Goal: Task Accomplishment & Management: Manage account settings

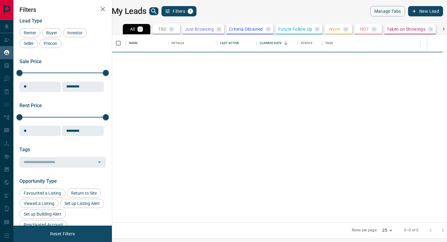
scroll to position [188, 332]
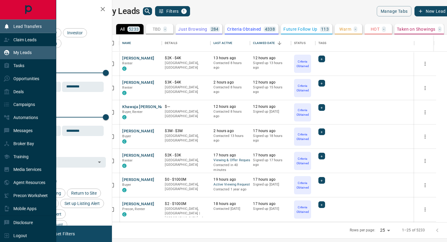
click at [31, 26] on p "Lead Transfers" at bounding box center [27, 26] width 28 height 5
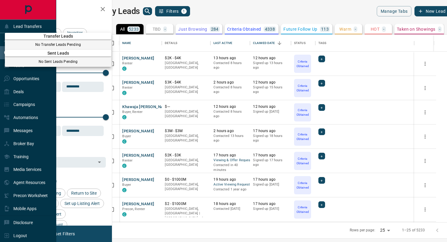
click at [29, 23] on div at bounding box center [223, 121] width 447 height 242
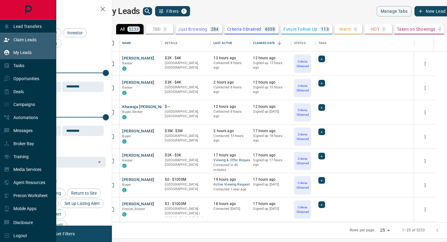
click at [28, 39] on p "Claim Leads" at bounding box center [24, 39] width 23 height 5
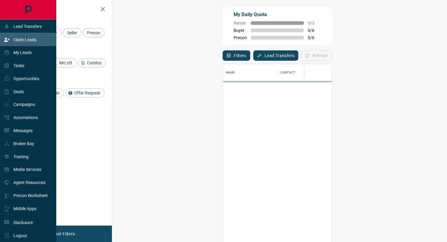
scroll to position [184, 322]
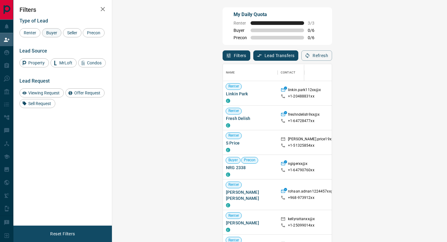
click at [58, 31] on span "Buyer" at bounding box center [51, 32] width 15 height 5
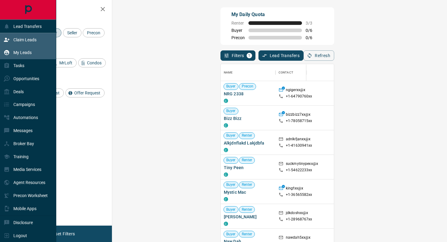
click at [32, 54] on div "My Leads" at bounding box center [28, 52] width 56 height 13
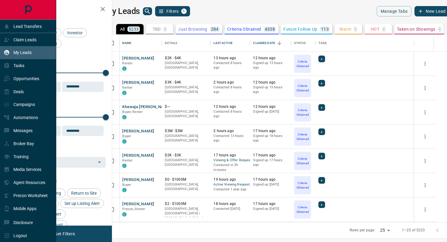
scroll to position [188, 332]
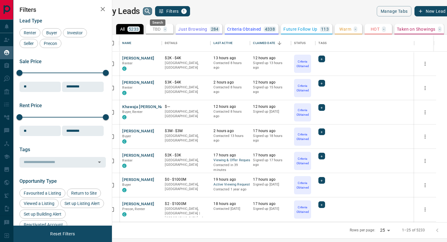
click at [151, 12] on icon "search button" at bounding box center [147, 11] width 7 height 7
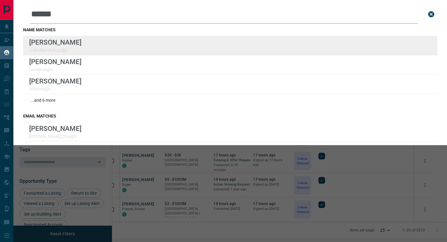
type input "*****"
click at [0, 0] on div "Lead Transfers Claim Leads My Leads Tasks Opportunities Deals Campaigns Automat…" at bounding box center [223, 117] width 447 height 235
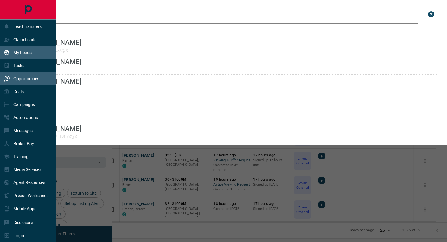
click at [22, 75] on div "Opportunities" at bounding box center [22, 79] width 36 height 10
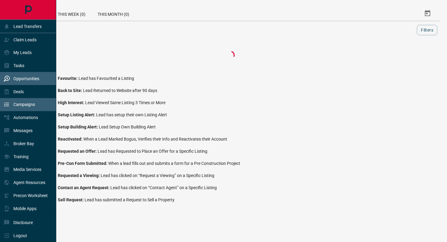
click at [22, 108] on div "Campaigns" at bounding box center [19, 105] width 31 height 10
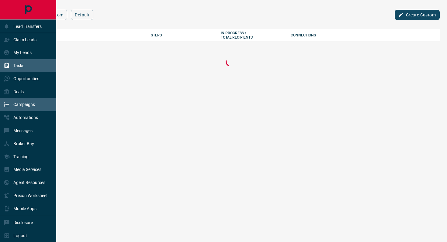
click at [21, 65] on p "Tasks" at bounding box center [18, 65] width 11 height 5
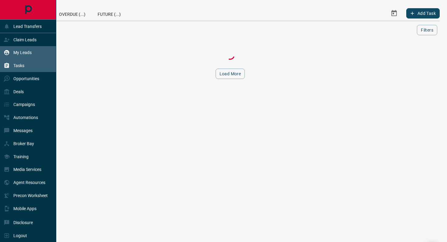
click at [26, 54] on p "My Leads" at bounding box center [22, 52] width 18 height 5
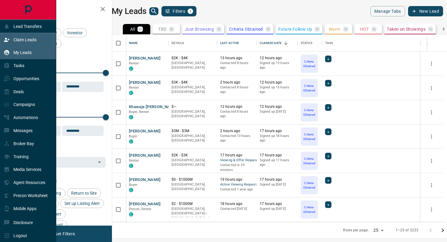
scroll to position [188, 332]
click at [30, 41] on p "Claim Leads" at bounding box center [24, 39] width 23 height 5
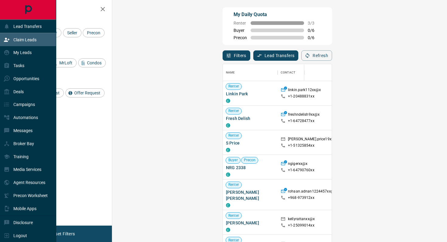
scroll to position [184, 322]
